Goal: Task Accomplishment & Management: Complete application form

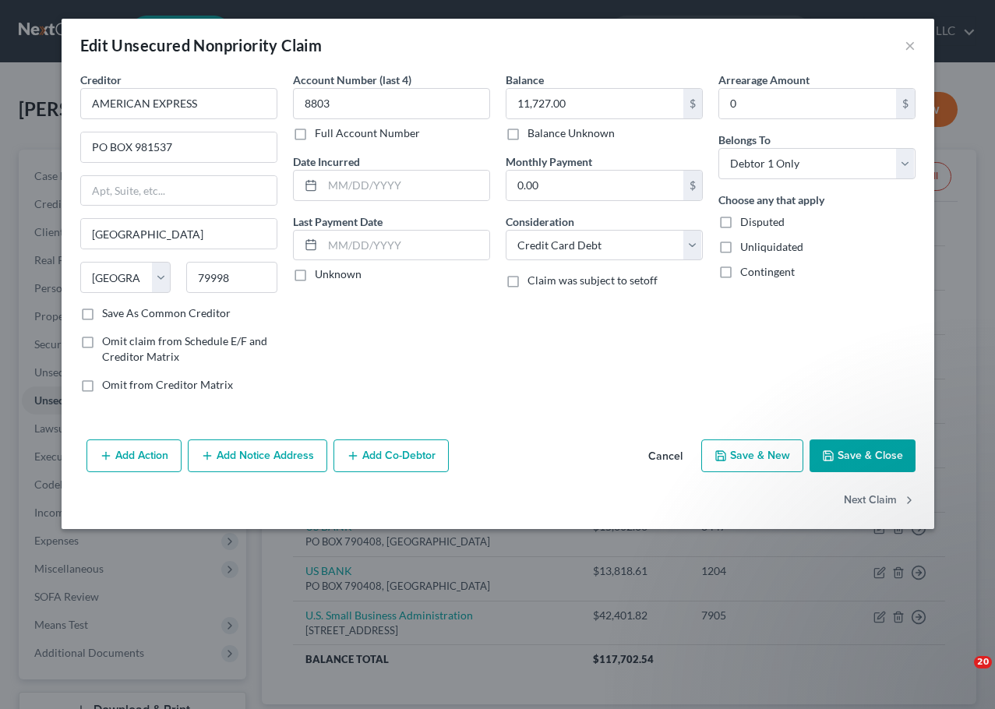
select select "45"
select select "2"
select select "0"
click at [913, 45] on button "×" at bounding box center [909, 45] width 11 height 19
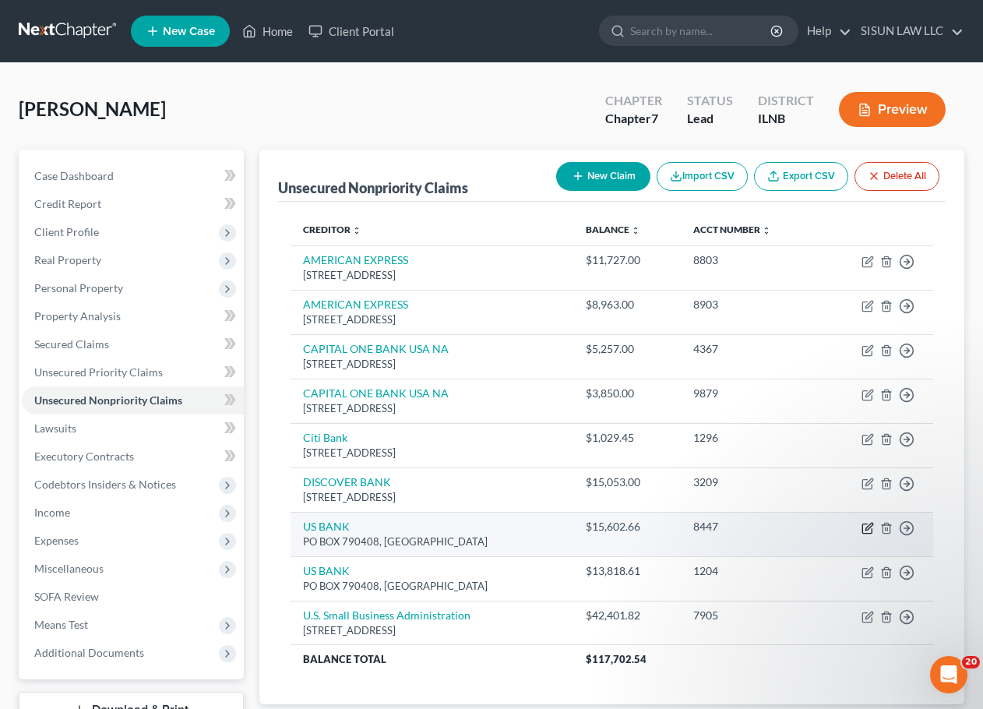
click at [872, 527] on icon "button" at bounding box center [868, 528] width 12 height 12
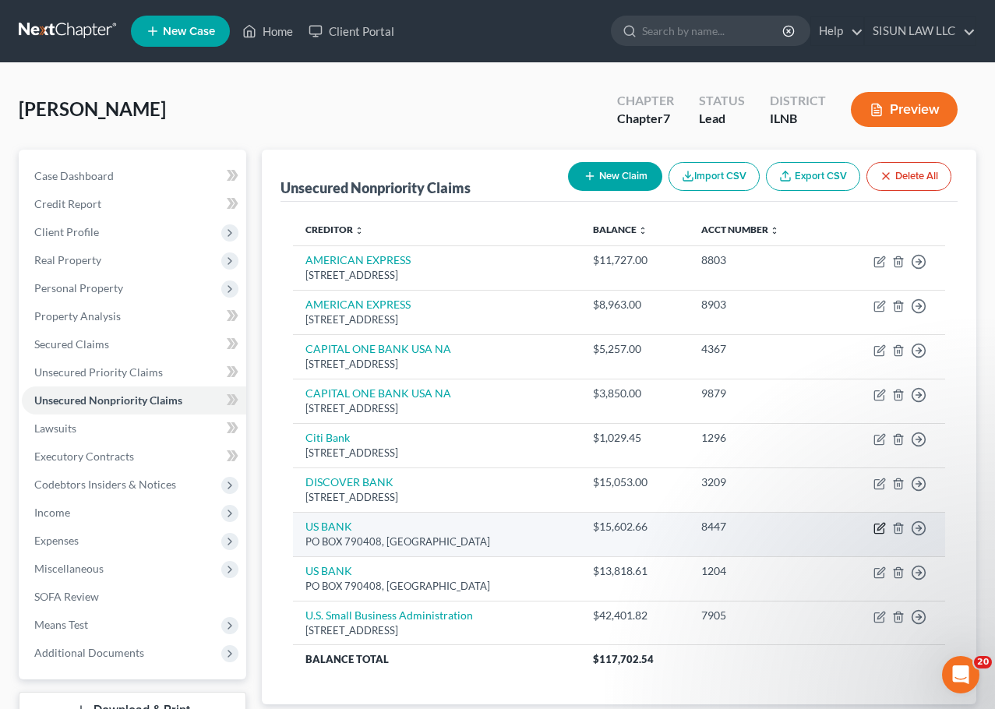
select select "26"
select select "2"
select select "0"
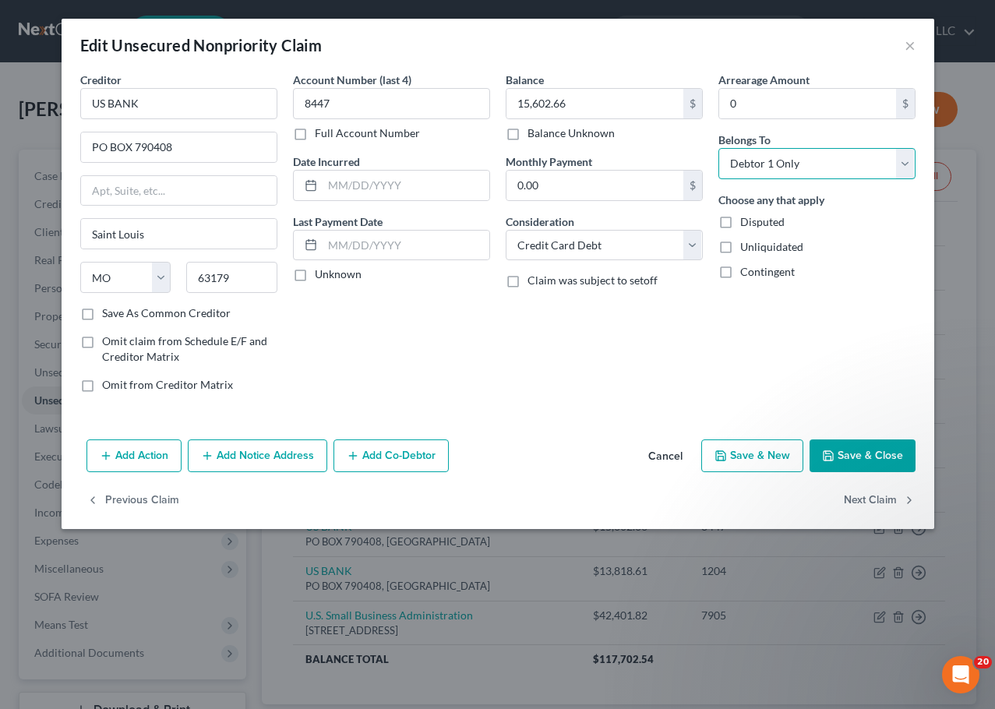
click at [803, 163] on select "Select Debtor 1 Only Debtor 2 Only Debtor 1 And Debtor 2 Only At Least One Of T…" at bounding box center [816, 163] width 197 height 31
click at [796, 171] on select "Select Debtor 1 Only Debtor 2 Only Debtor 1 And Debtor 2 Only At Least One Of T…" at bounding box center [816, 163] width 197 height 31
click at [862, 456] on button "Save & Close" at bounding box center [862, 455] width 106 height 33
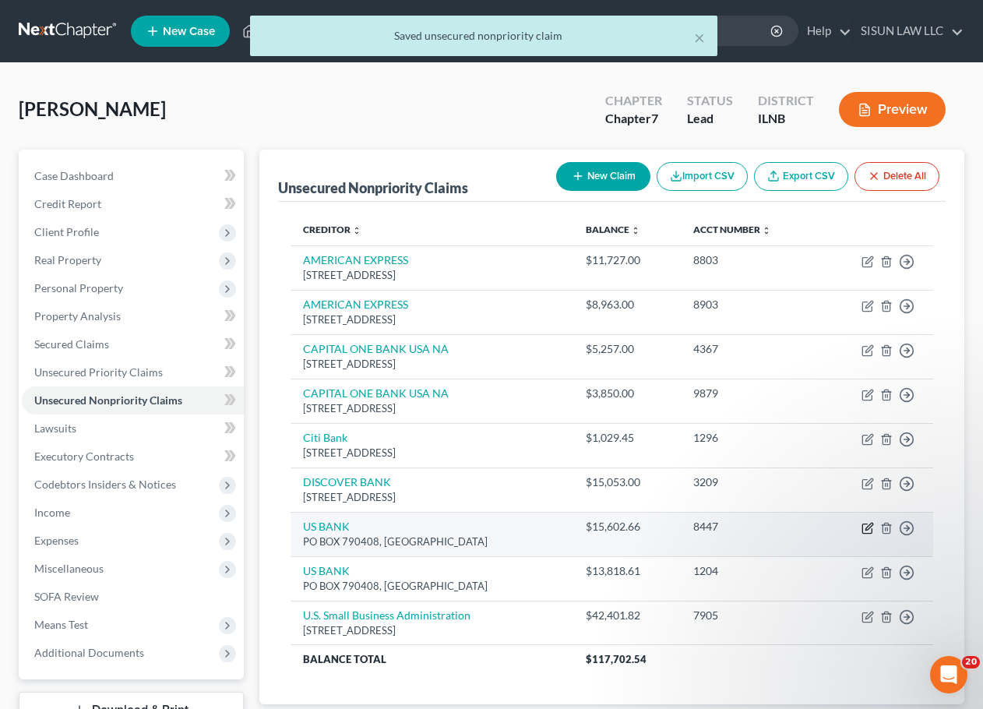
click at [867, 525] on icon "button" at bounding box center [868, 528] width 12 height 12
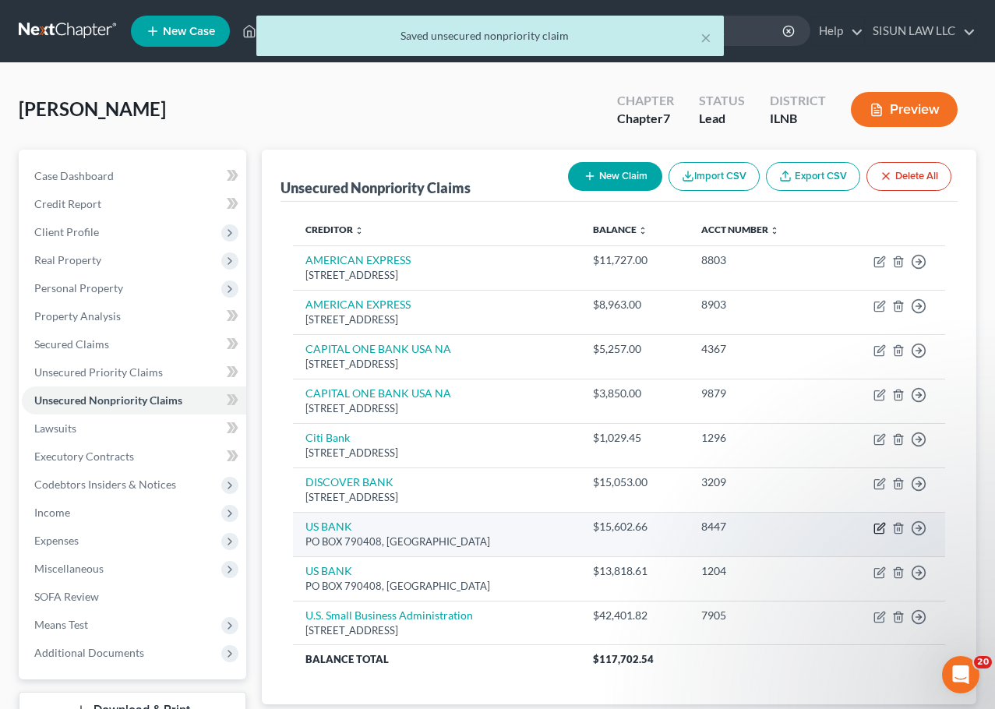
select select "26"
select select "2"
select select "0"
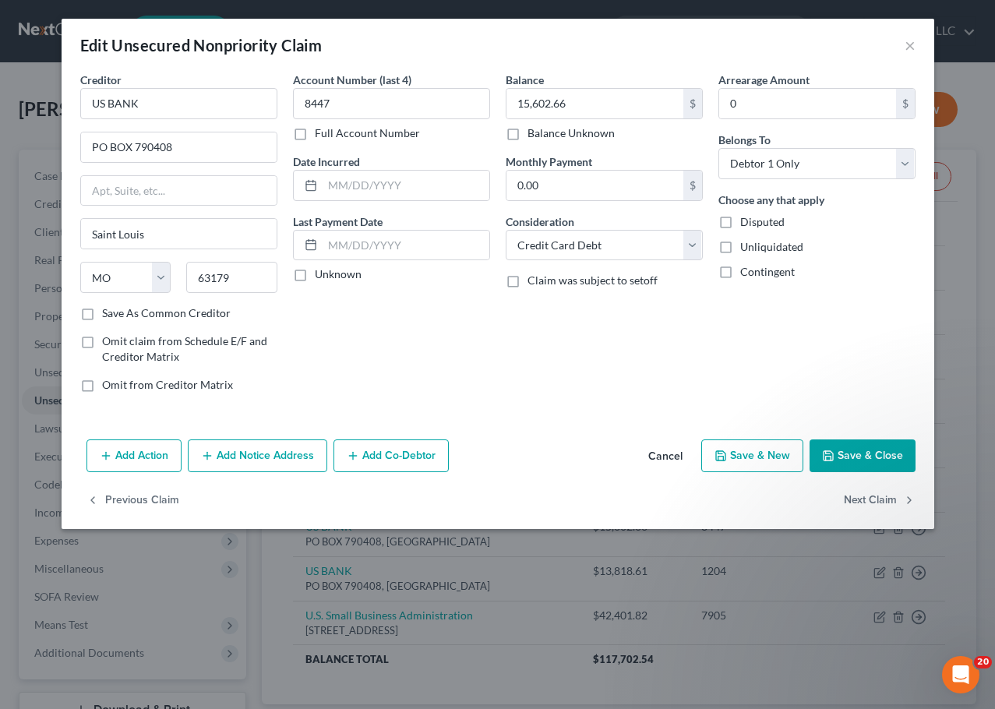
click at [431, 453] on button "Add Co-Debtor" at bounding box center [390, 455] width 115 height 33
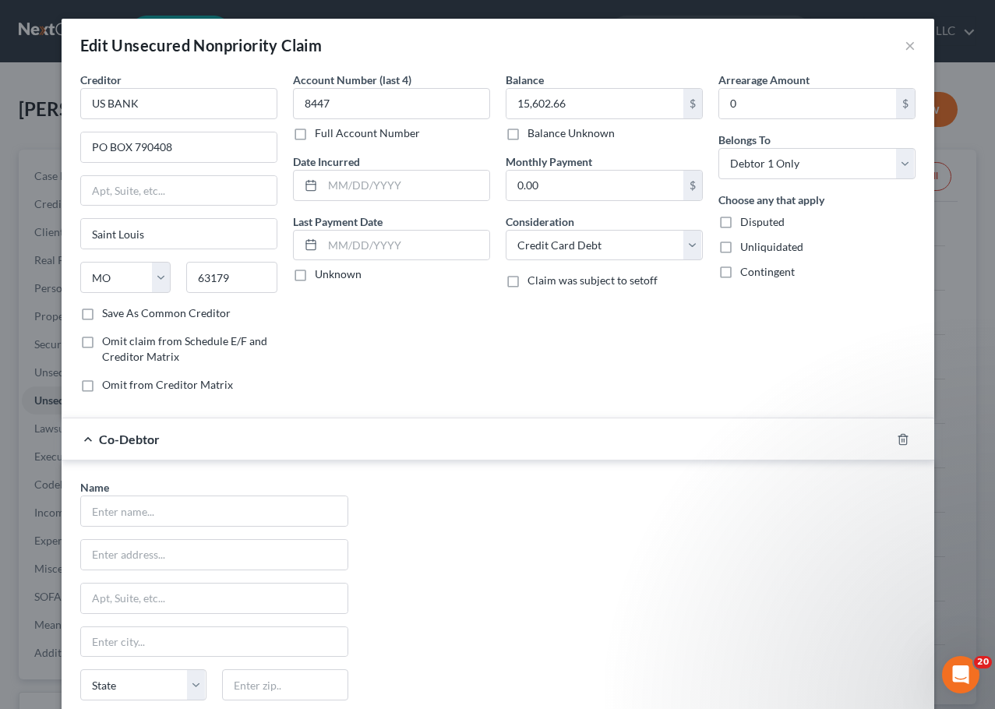
scroll to position [203, 0]
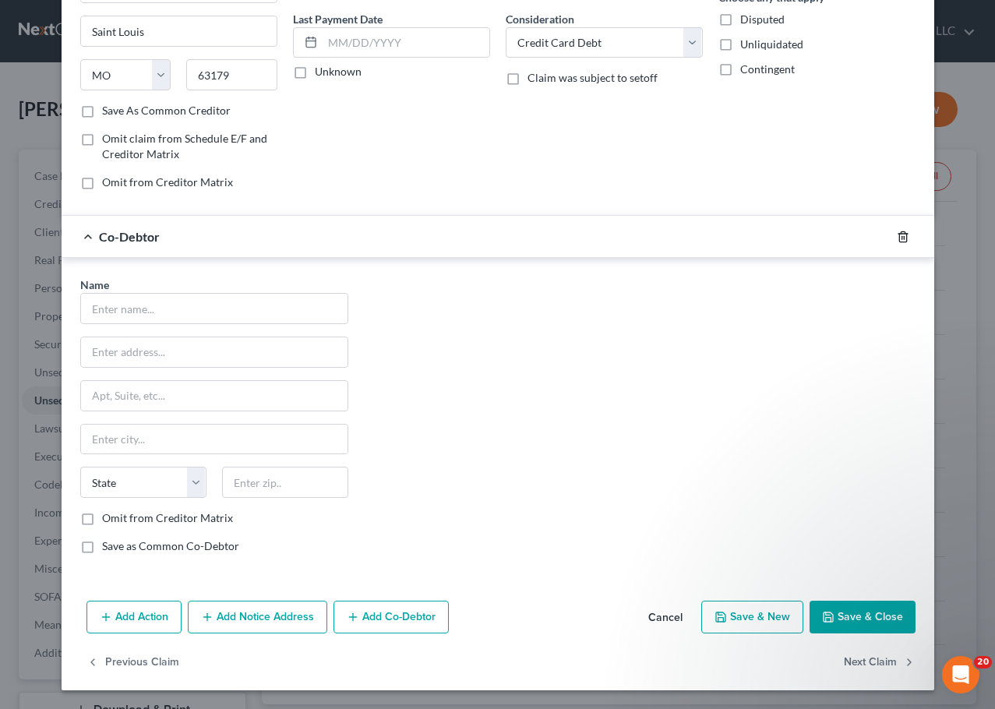
click at [897, 241] on icon "button" at bounding box center [903, 237] width 12 height 12
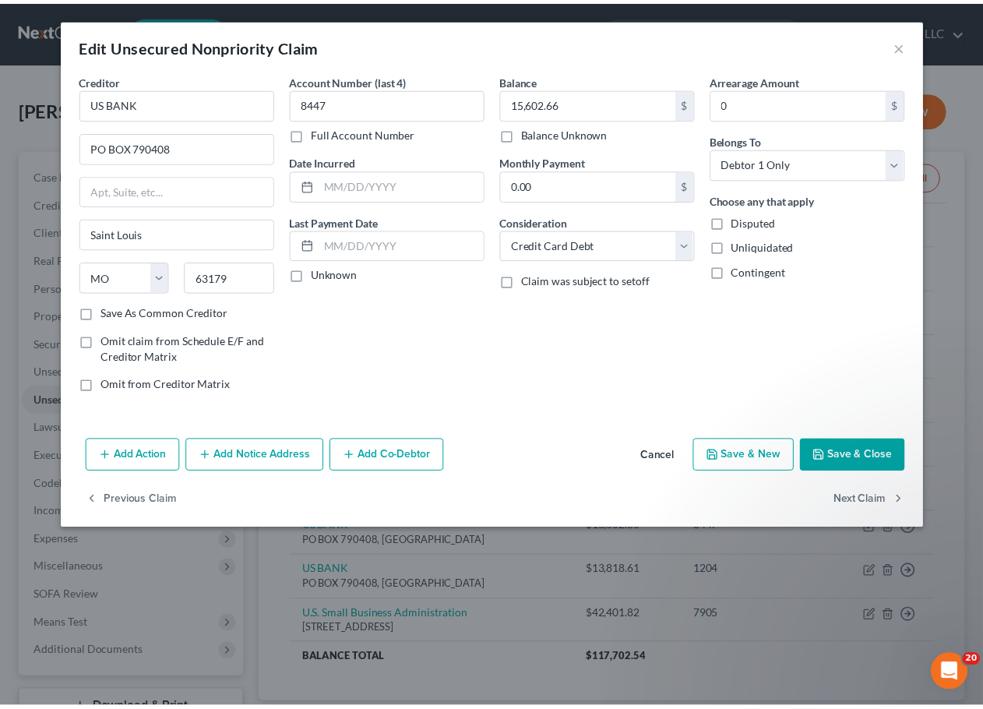
scroll to position [0, 0]
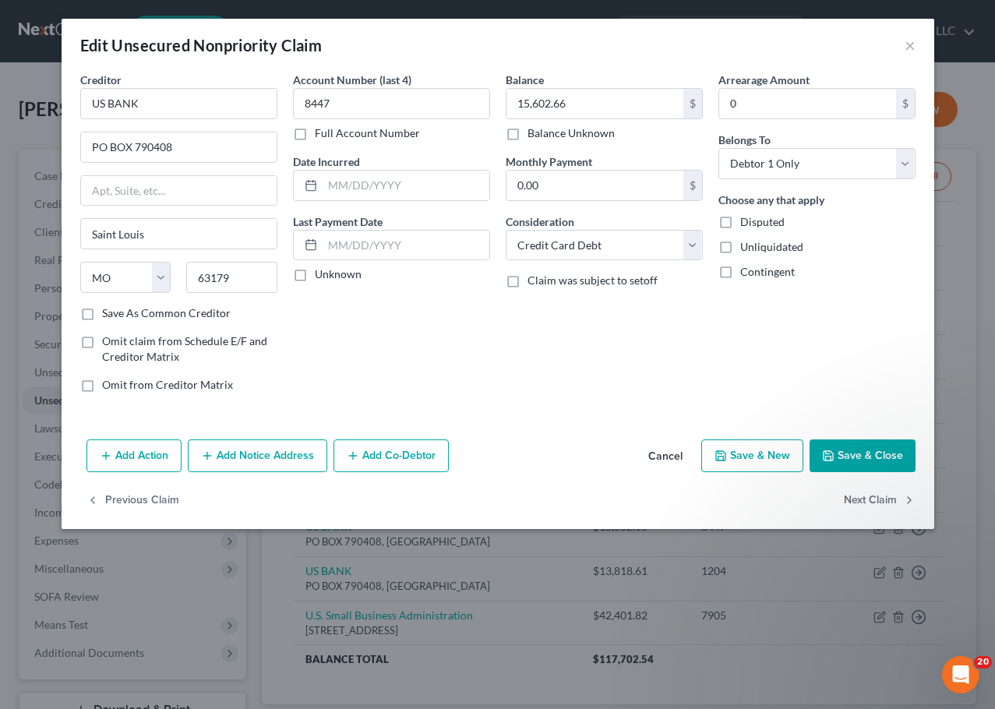
click at [862, 448] on button "Save & Close" at bounding box center [862, 455] width 106 height 33
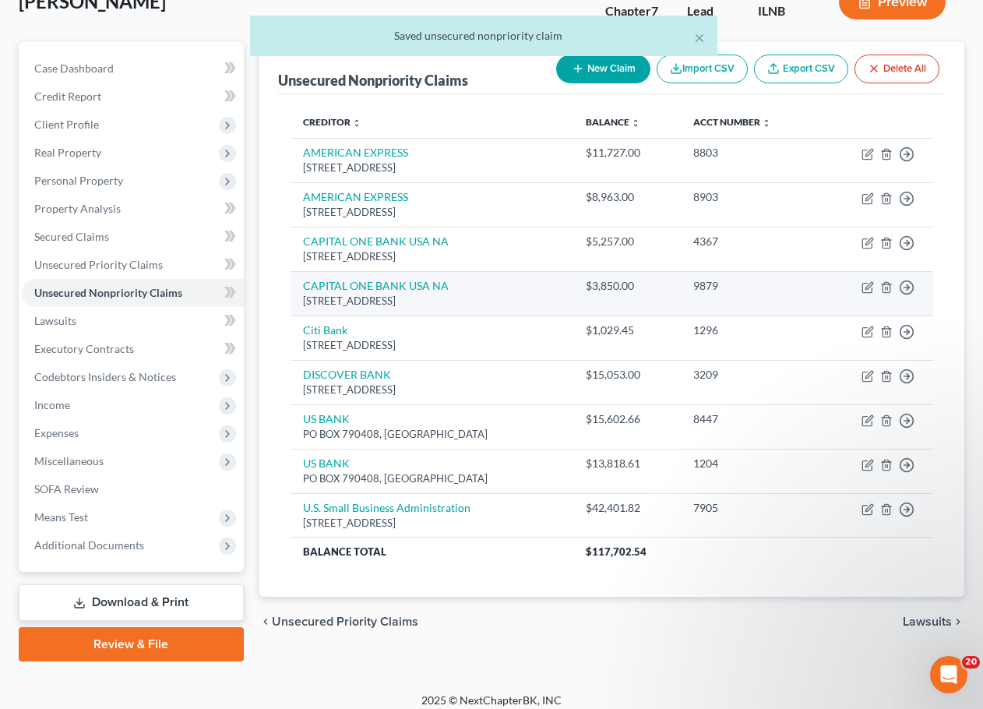
scroll to position [119, 0]
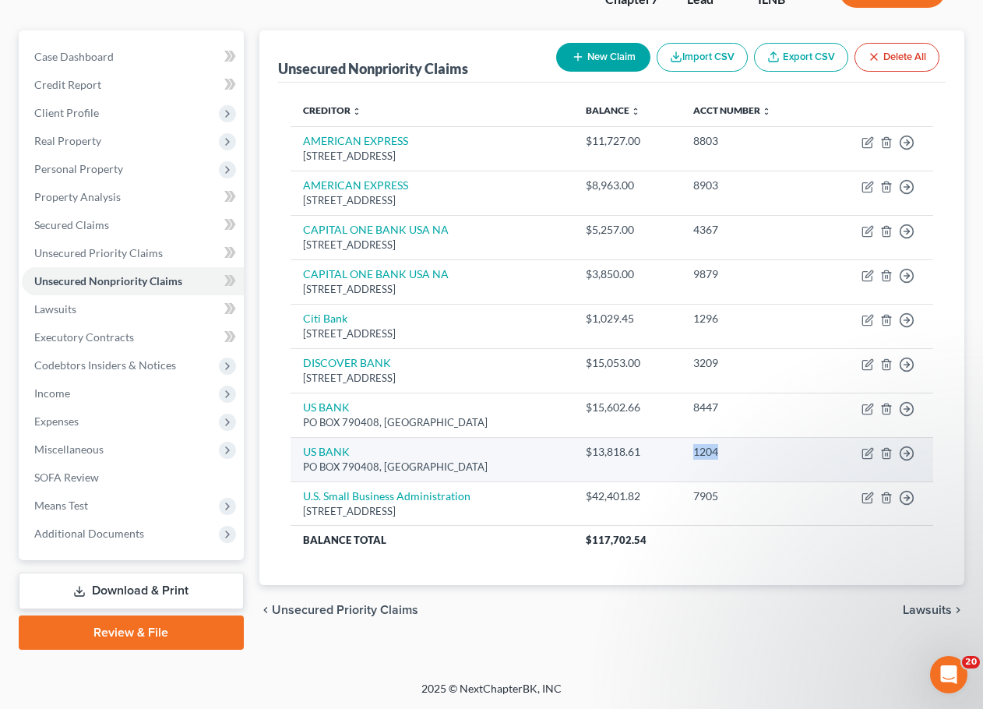
drag, startPoint x: 698, startPoint y: 454, endPoint x: 791, endPoint y: 452, distance: 93.5
click at [759, 453] on td "1204" at bounding box center [750, 459] width 139 height 44
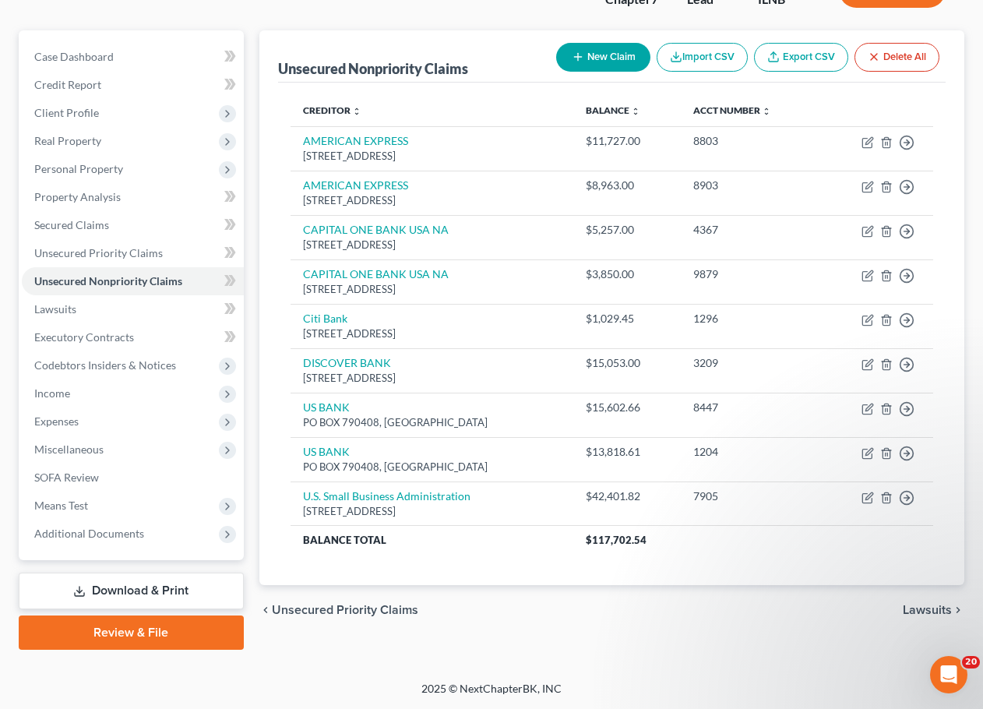
click at [248, 687] on div "2025 © NextChapterBK, INC" at bounding box center [492, 695] width 888 height 28
